Goal: Ask a question

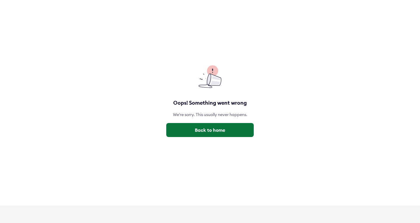
click at [191, 126] on button "Back to home" at bounding box center [209, 130] width 87 height 14
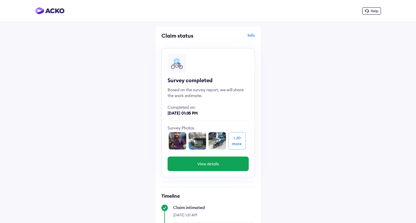
click at [367, 8] on div "Help" at bounding box center [371, 10] width 19 height 7
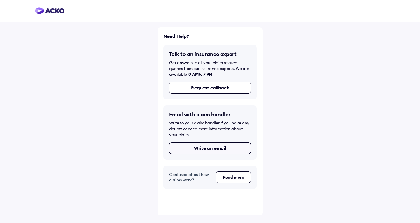
click at [217, 147] on button "Write an email" at bounding box center [210, 148] width 82 height 12
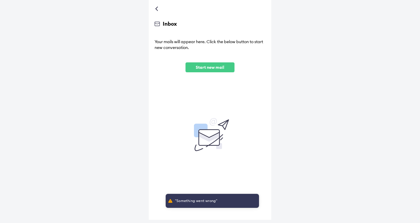
click at [204, 64] on button "Start new mail" at bounding box center [210, 67] width 50 height 10
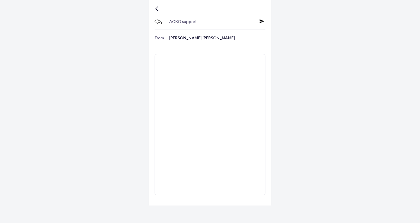
click at [155, 6] on div at bounding box center [210, 9] width 111 height 6
click at [158, 8] on div at bounding box center [157, 8] width 3 height 3
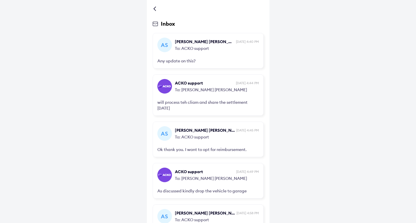
click at [153, 9] on div at bounding box center [208, 9] width 111 height 6
click at [154, 9] on div at bounding box center [155, 8] width 3 height 3
